Goal: Information Seeking & Learning: Learn about a topic

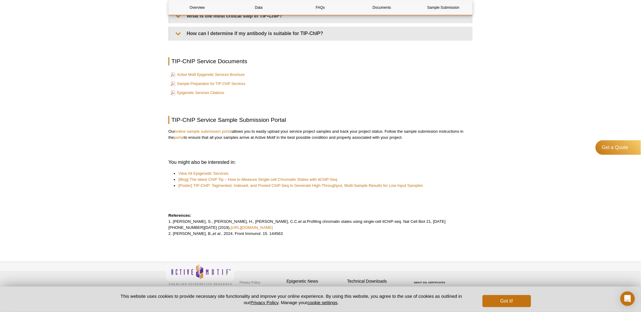
scroll to position [1517, 0]
click at [246, 182] on link "[Blog] The latest ChIP Tip – How to Measure Single-cell Chromatin States with i…" at bounding box center [257, 179] width 159 height 6
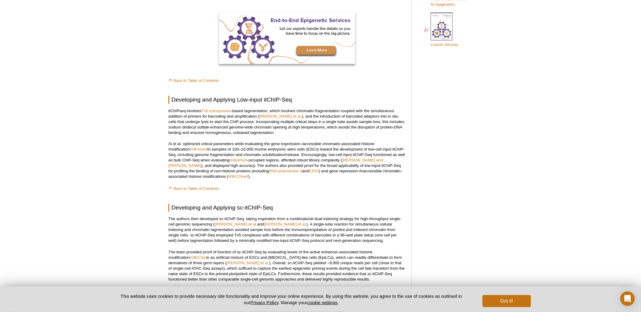
scroll to position [443, 0]
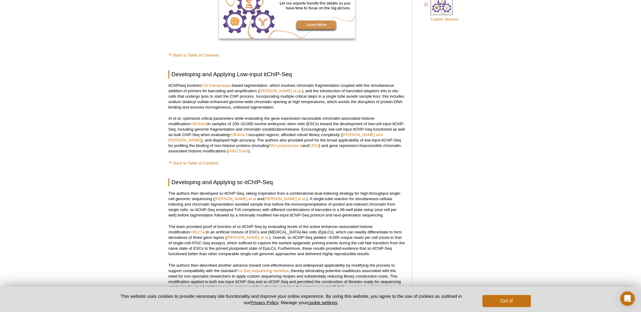
click at [306, 198] on p "The authors then developed sc-itChIP-Seq, taking inspiration from a combinatori…" at bounding box center [286, 204] width 237 height 27
